Goal: Task Accomplishment & Management: Manage account settings

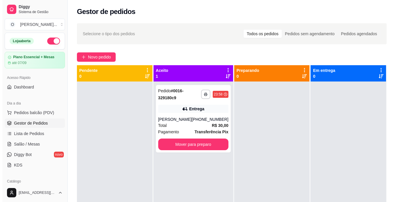
scroll to position [0, 0]
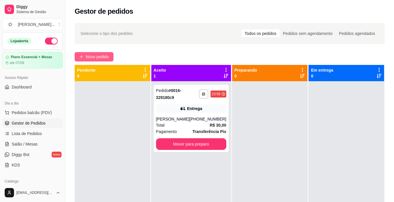
click at [110, 55] on button "Novo pedido" at bounding box center [94, 56] width 39 height 9
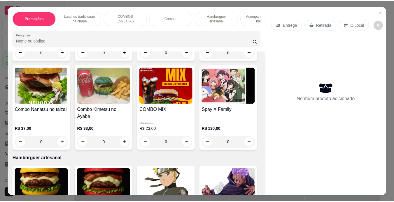
scroll to position [816, 0]
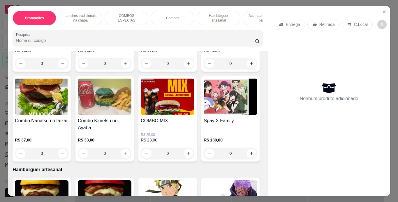
click at [124, 69] on div "0" at bounding box center [105, 64] width 54 height 12
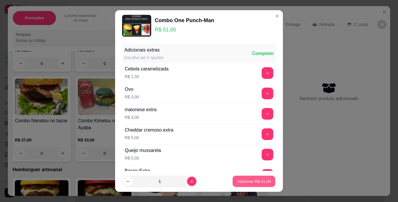
click at [237, 179] on p "Adicionar R$ 51,00" at bounding box center [254, 182] width 34 height 6
type input "1"
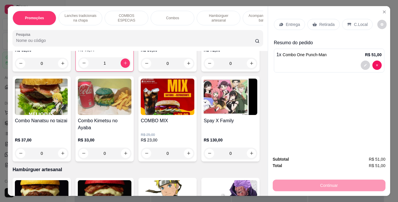
click at [347, 24] on icon at bounding box center [349, 24] width 5 height 5
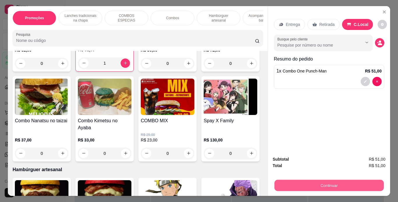
click at [333, 183] on button "Continuar" at bounding box center [328, 185] width 109 height 11
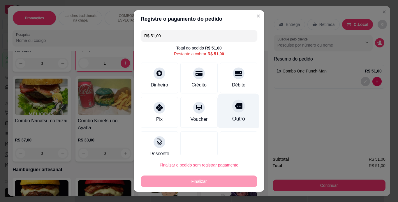
click at [232, 110] on div at bounding box center [238, 106] width 13 height 13
type input "R$ 0,00"
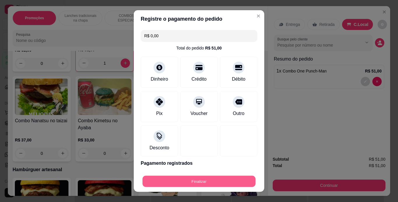
click at [204, 178] on button "Finalizar" at bounding box center [198, 181] width 113 height 11
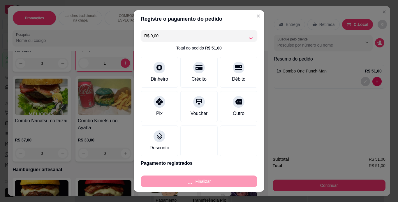
type input "0"
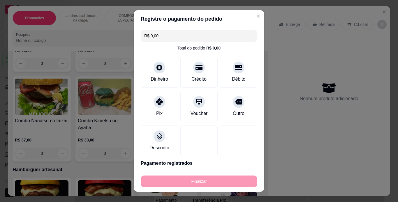
type input "-R$ 51,00"
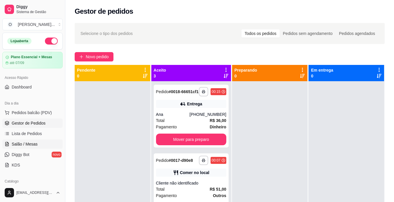
click at [32, 145] on span "Salão / Mesas" at bounding box center [25, 144] width 26 height 6
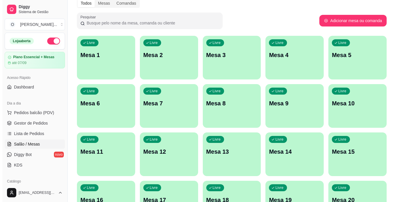
scroll to position [27, 0]
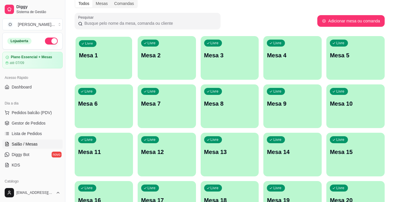
click at [108, 57] on p "Mesa 1" at bounding box center [104, 56] width 50 height 8
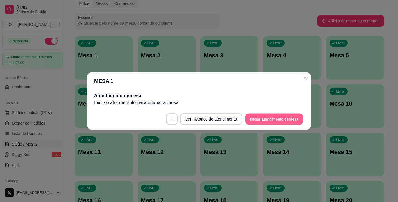
click at [255, 119] on button "Iniciar atendimento de mesa" at bounding box center [274, 119] width 58 height 11
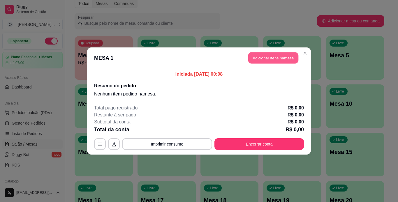
click at [270, 58] on button "Adicionar itens na mesa" at bounding box center [273, 57] width 50 height 11
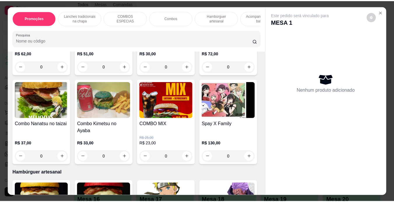
scroll to position [809, 0]
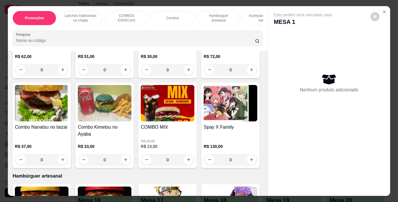
click at [121, 76] on div "0" at bounding box center [105, 70] width 54 height 12
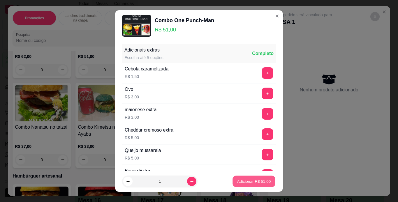
click at [237, 177] on button "Adicionar R$ 51,00" at bounding box center [253, 181] width 43 height 11
type input "1"
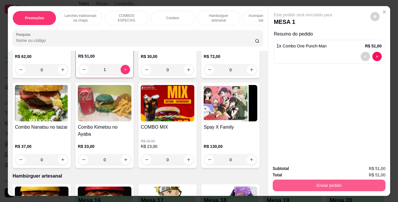
click at [314, 180] on button "Enviar pedido" at bounding box center [329, 186] width 113 height 12
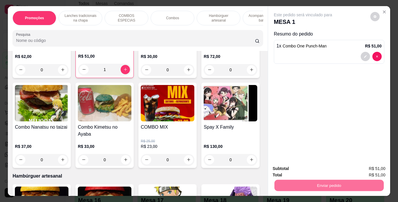
click at [317, 167] on button "Não registrar e enviar pedido" at bounding box center [309, 169] width 59 height 11
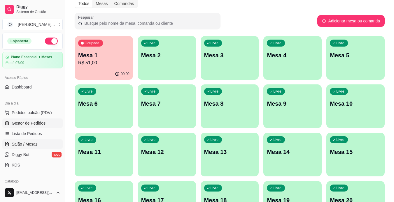
click at [35, 123] on span "Gestor de Pedidos" at bounding box center [29, 123] width 34 height 6
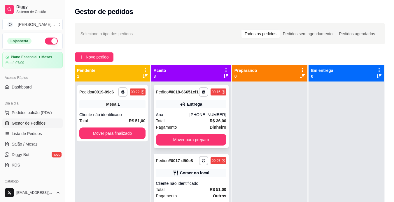
click at [187, 107] on div "Entrega" at bounding box center [194, 104] width 15 height 6
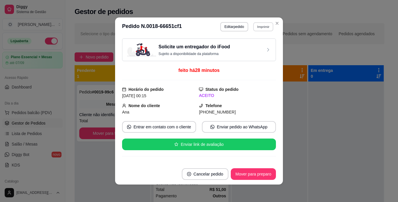
click at [261, 25] on button "Imprimir" at bounding box center [263, 26] width 20 height 9
click at [256, 47] on button "IMPRESSORA" at bounding box center [250, 47] width 41 height 9
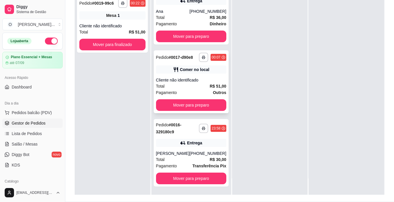
scroll to position [73, 0]
click at [186, 149] on div "**********" at bounding box center [191, 153] width 75 height 68
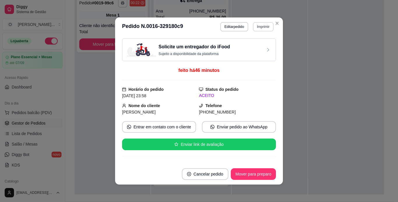
click at [266, 26] on button "Imprimir" at bounding box center [263, 26] width 21 height 9
click at [250, 46] on button "IMPRESSORA" at bounding box center [250, 47] width 41 height 9
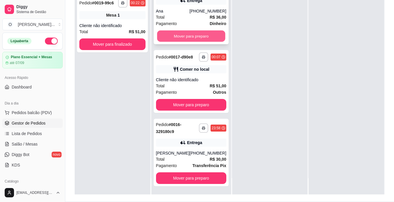
click at [193, 35] on button "Mover para preparo" at bounding box center [191, 36] width 68 height 11
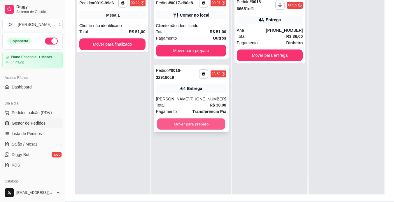
click at [206, 119] on button "Mover para preparo" at bounding box center [191, 124] width 68 height 11
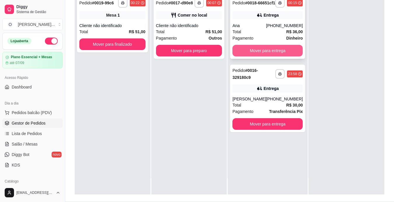
click at [254, 55] on button "Mover para entrega" at bounding box center [267, 51] width 70 height 12
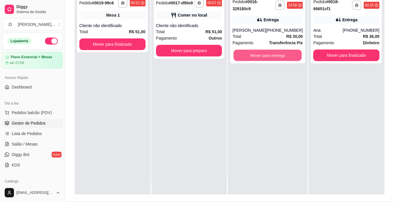
click at [254, 55] on button "Mover para entrega" at bounding box center [267, 55] width 68 height 11
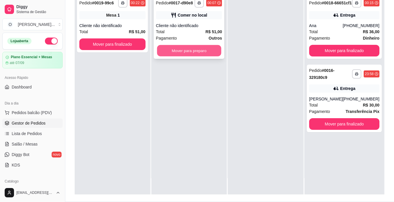
click at [209, 53] on button "Mover para preparo" at bounding box center [189, 50] width 64 height 11
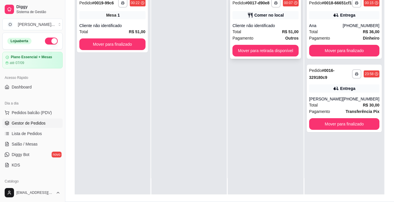
click at [274, 35] on div "Pagamento Outros" at bounding box center [265, 38] width 66 height 6
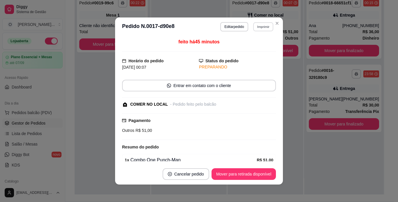
click at [262, 24] on button "Imprimir" at bounding box center [263, 26] width 20 height 9
click at [255, 45] on button "IMPRESSORA" at bounding box center [250, 47] width 41 height 9
click at [255, 172] on button "Mover para retirada disponível" at bounding box center [243, 174] width 62 height 11
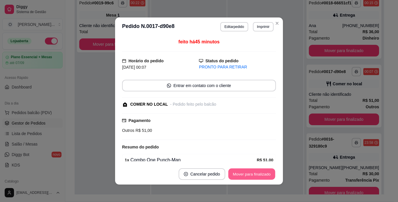
click at [255, 172] on button "Mover para finalizado" at bounding box center [251, 174] width 47 height 11
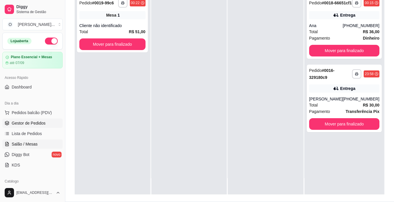
click at [37, 141] on link "Salão / Mesas" at bounding box center [32, 144] width 60 height 9
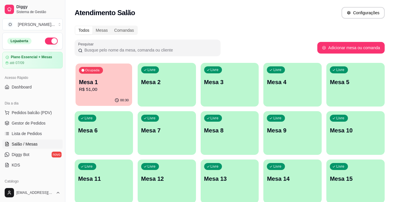
click at [95, 65] on div "Ocupada Mesa 1 R$ 51,00" at bounding box center [103, 78] width 57 height 31
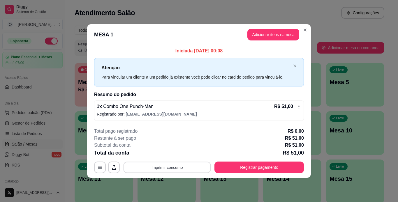
click at [196, 164] on button "Imprimir consumo" at bounding box center [167, 167] width 87 height 11
click at [172, 155] on button "IMPRESSORA" at bounding box center [169, 153] width 41 height 9
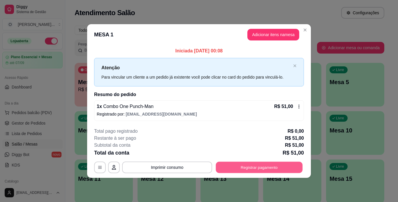
click at [248, 170] on button "Registrar pagamento" at bounding box center [259, 167] width 87 height 11
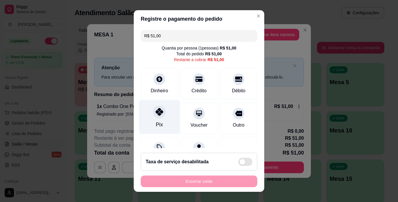
click at [154, 108] on div at bounding box center [159, 111] width 13 height 13
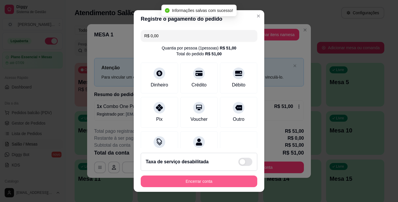
type input "R$ 0,00"
click at [195, 179] on button "Encerrar conta" at bounding box center [198, 181] width 113 height 11
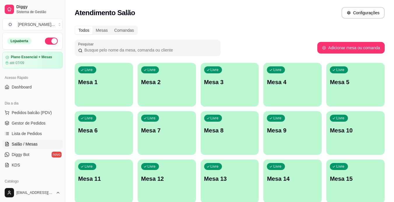
click at [39, 121] on span "Gestor de Pedidos" at bounding box center [29, 123] width 34 height 6
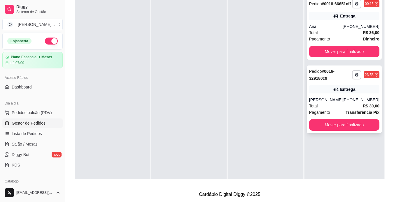
click at [352, 109] on div "Total R$ 30,00" at bounding box center [344, 106] width 70 height 6
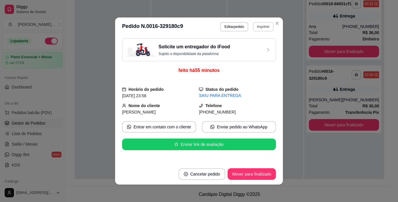
click at [261, 28] on button "Imprimir" at bounding box center [263, 26] width 21 height 9
click at [258, 45] on button "IMPRESSORA" at bounding box center [250, 47] width 41 height 9
click at [259, 172] on button "Mover para finalizado" at bounding box center [251, 174] width 47 height 11
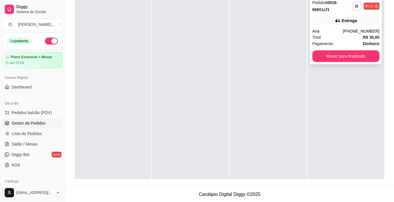
click at [313, 14] on div "**********" at bounding box center [346, 31] width 72 height 68
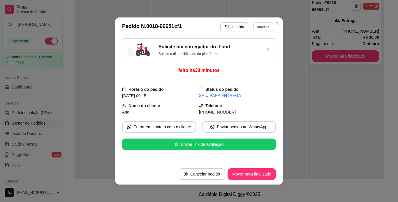
click at [269, 28] on button "Imprimir" at bounding box center [263, 26] width 20 height 9
click at [255, 46] on button "IMPRESSORA" at bounding box center [250, 47] width 41 height 9
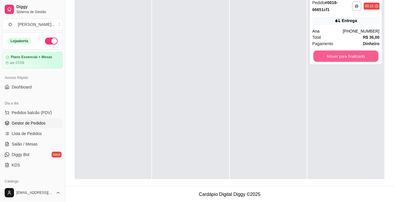
click at [315, 54] on button "Mover para finalizado" at bounding box center [345, 56] width 65 height 11
